Goal: Find specific page/section: Find specific page/section

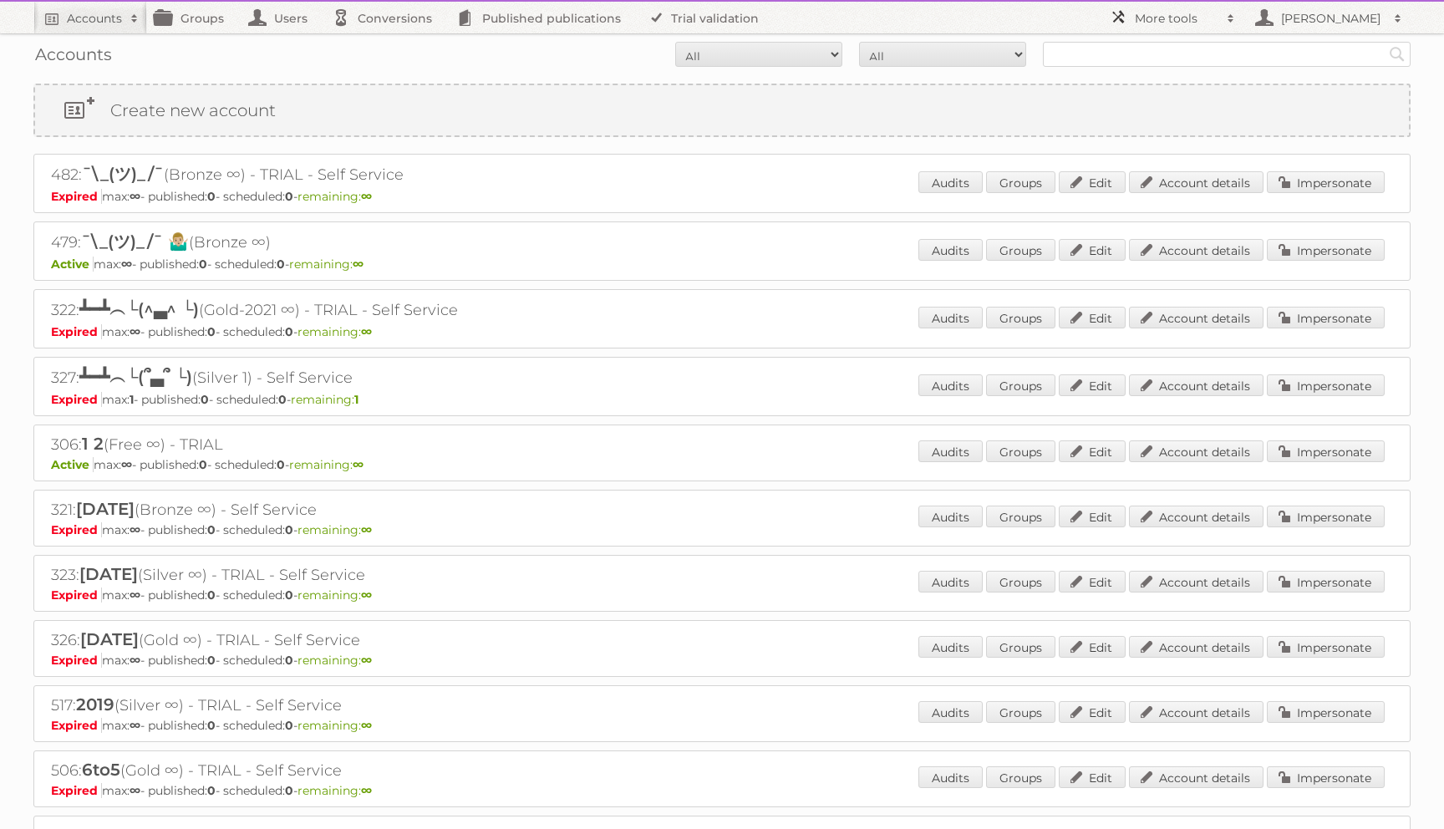
click at [1133, 20] on link "More tools" at bounding box center [1173, 18] width 142 height 32
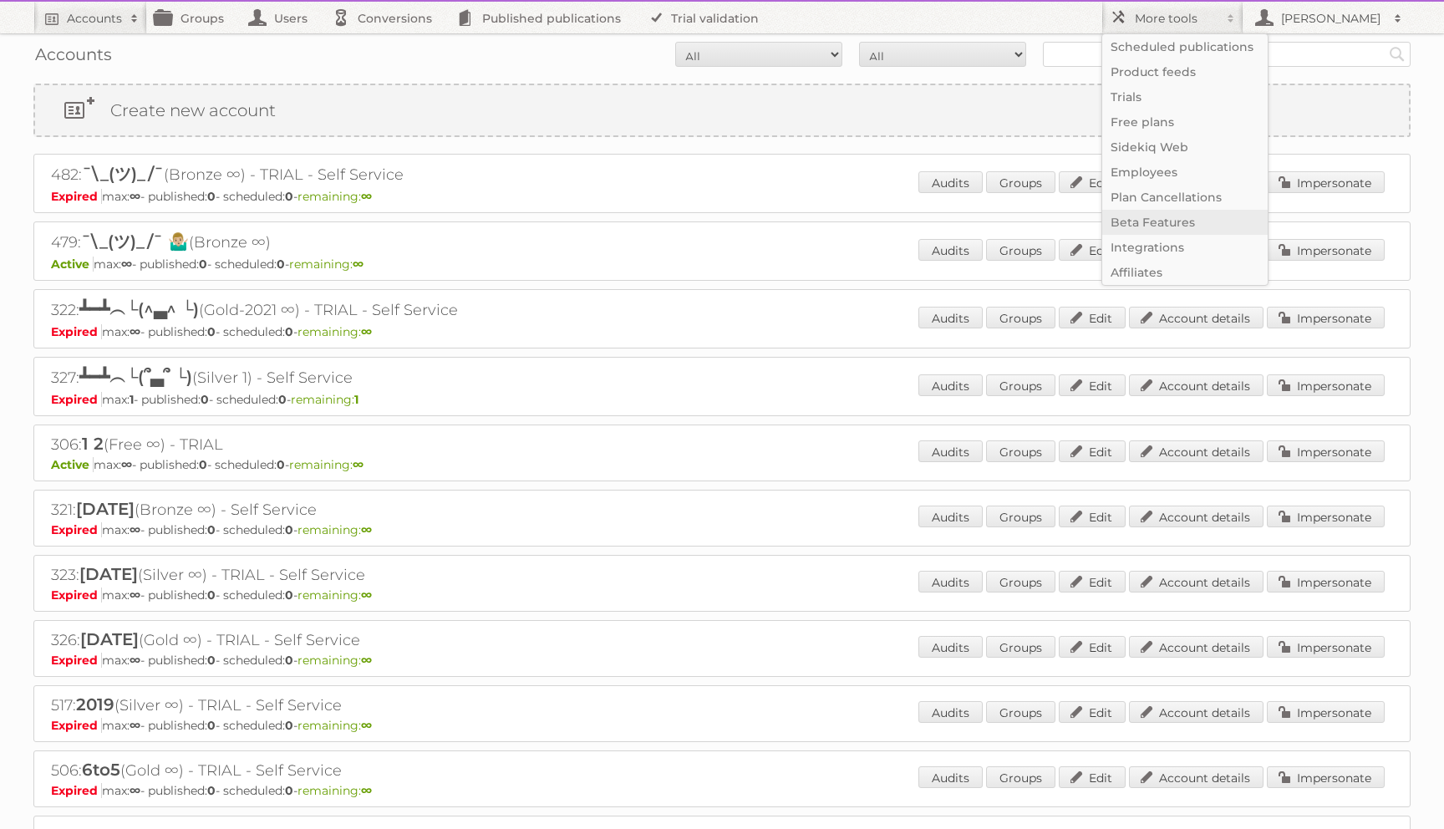
click at [1132, 227] on link "Beta Features" at bounding box center [1186, 222] width 166 height 25
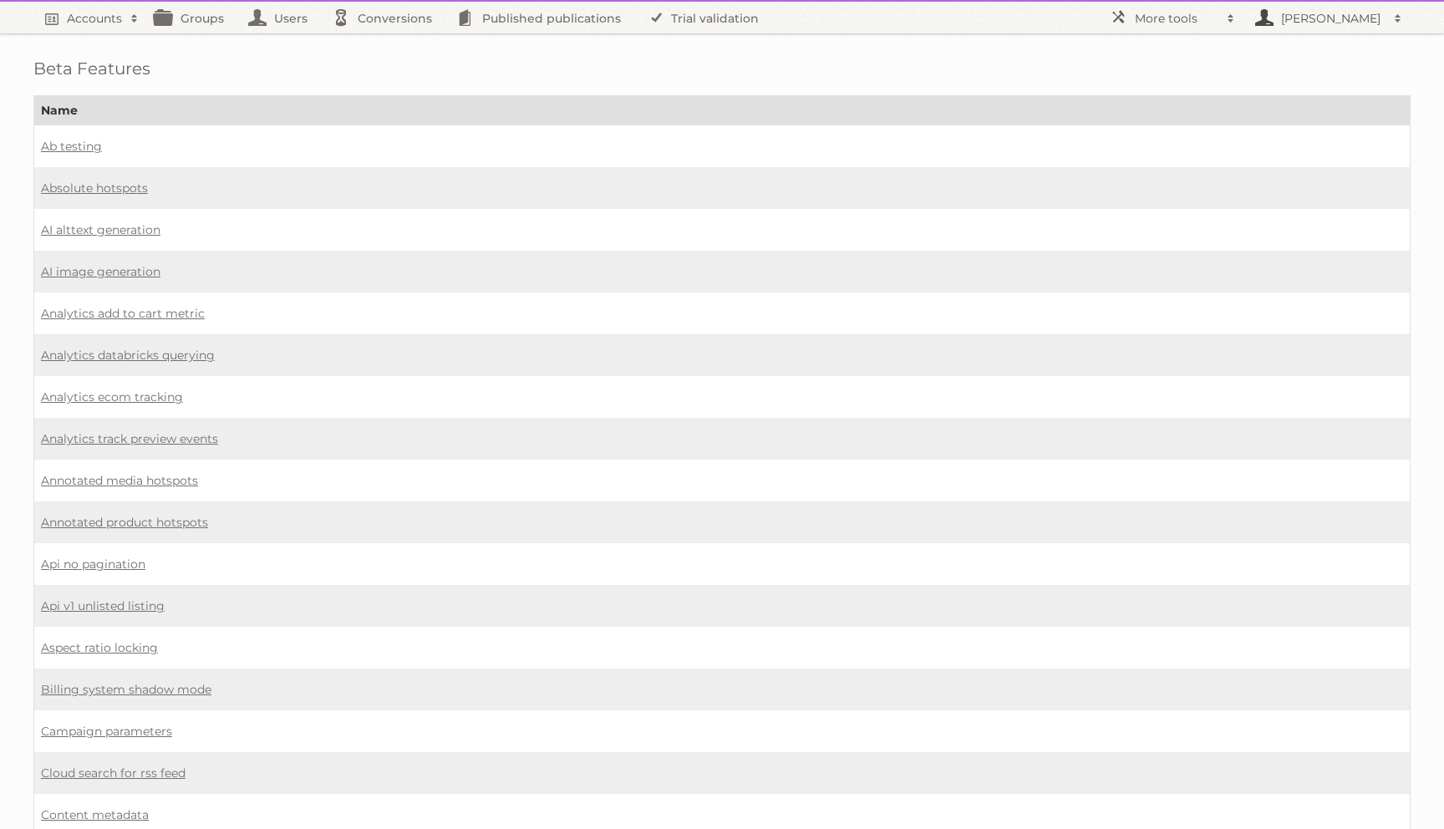
click at [1286, 14] on h2 "[PERSON_NAME]" at bounding box center [1331, 18] width 109 height 17
click at [812, 157] on td "Ab testing" at bounding box center [722, 146] width 1377 height 43
click at [70, 10] on h2 "Accounts" at bounding box center [94, 18] width 55 height 17
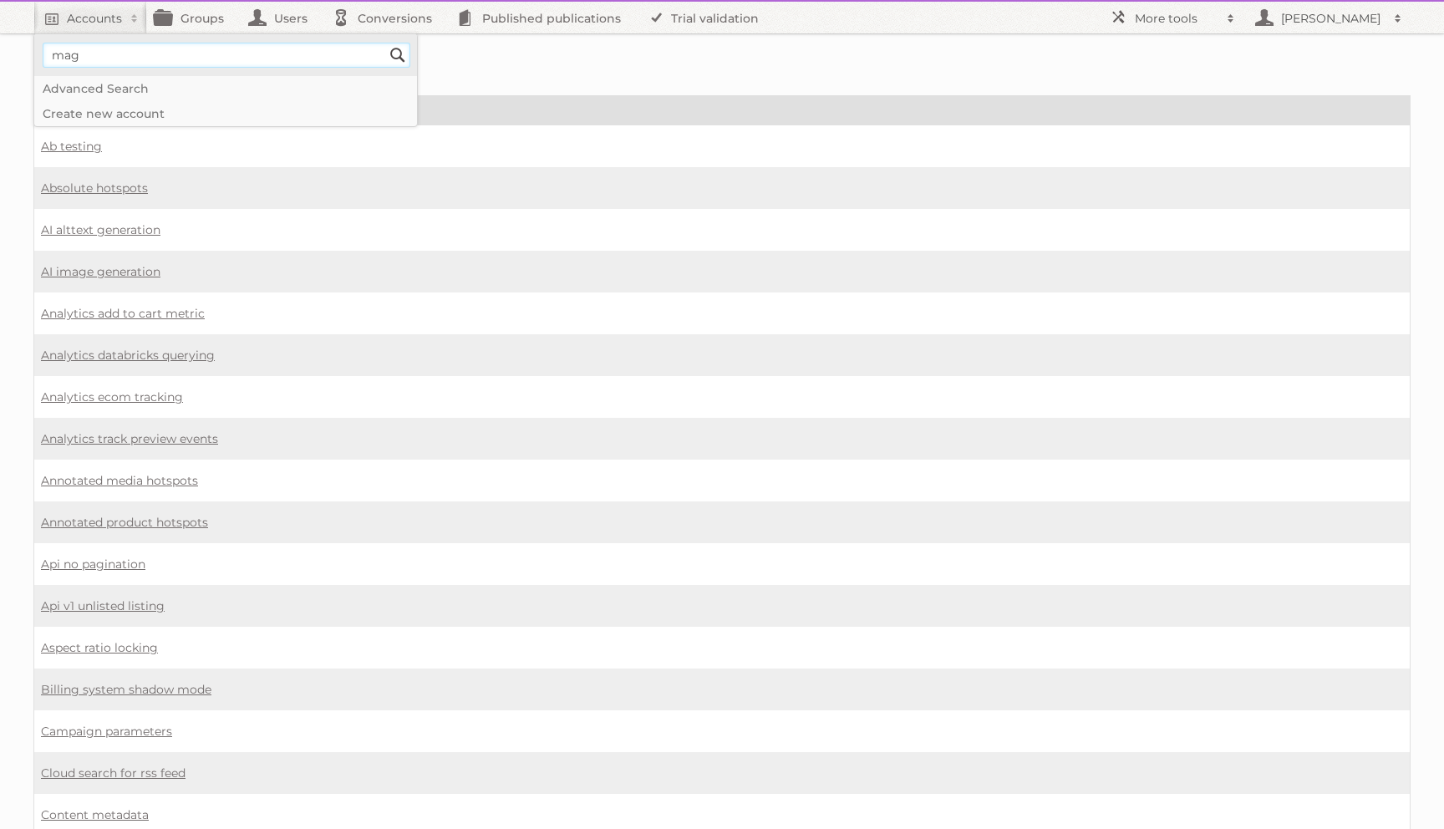
type input"] "[PERSON_NAME][EMAIL_ADDRESS][DOMAIN_NAME]"
click at [385, 43] on input "Search" at bounding box center [397, 55] width 25 height 25
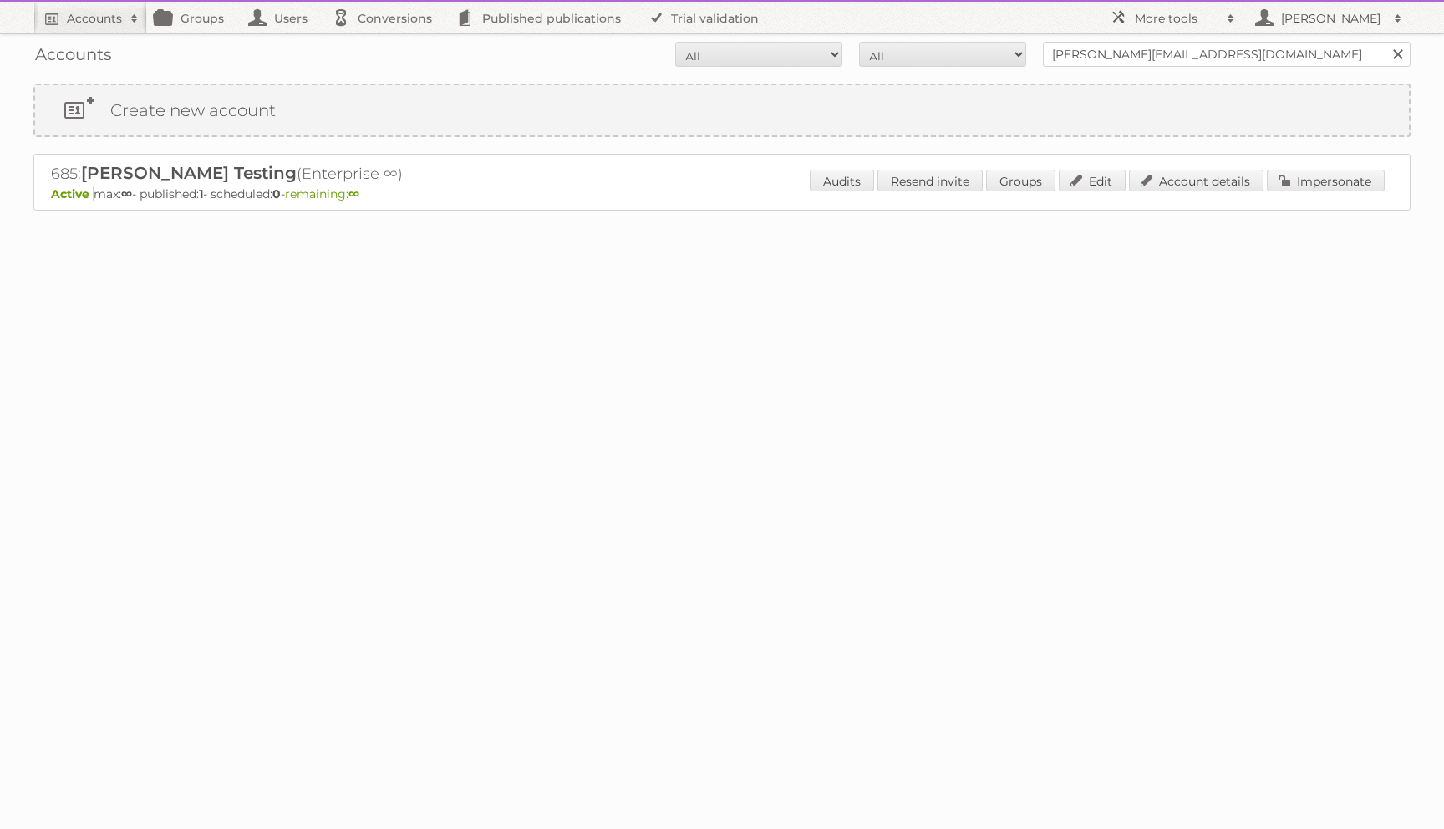
click at [64, 172] on h2 "685: [PERSON_NAME] (Enterprise ∞)" at bounding box center [343, 174] width 585 height 22
copy h2 "685"
